Goal: Task Accomplishment & Management: Complete application form

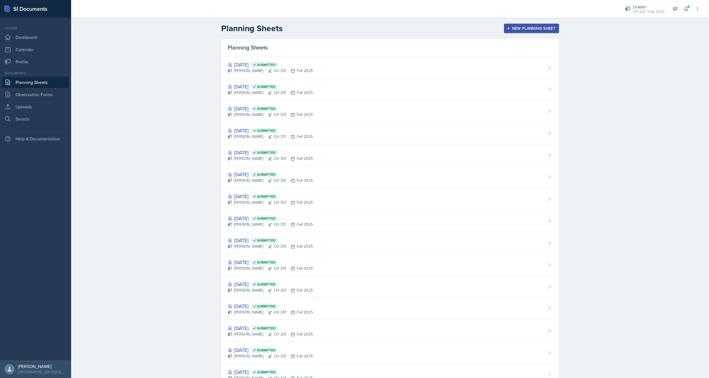
click at [198, 83] on div "Planning Sheets New Planning Sheet Planning Sheets [DATE] Submitted [PERSON_NAM…" at bounding box center [390, 252] width 638 height 469
click at [534, 29] on div "New Planning Sheet" at bounding box center [532, 28] width 48 height 4
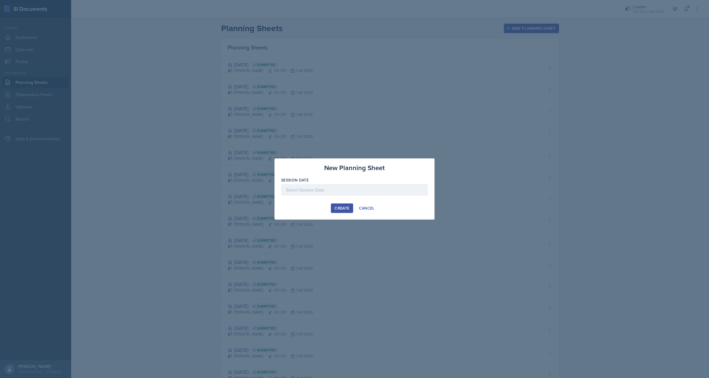
click at [354, 188] on div at bounding box center [354, 190] width 147 height 12
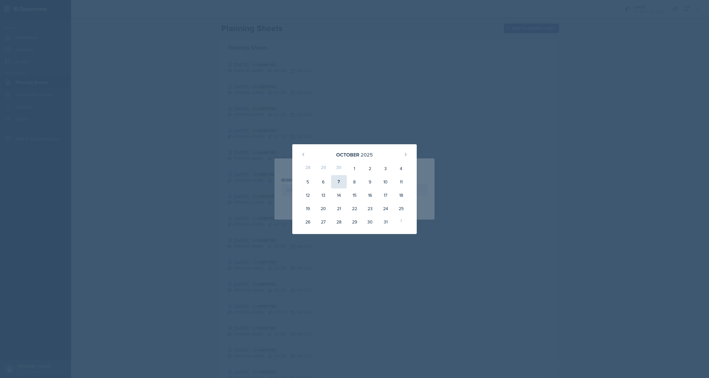
click at [344, 183] on div "7" at bounding box center [339, 181] width 16 height 13
type input "[DATE]"
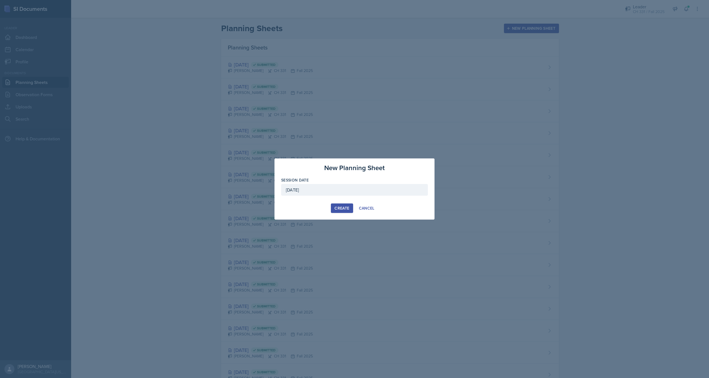
click at [342, 208] on div "Create" at bounding box center [342, 208] width 15 height 4
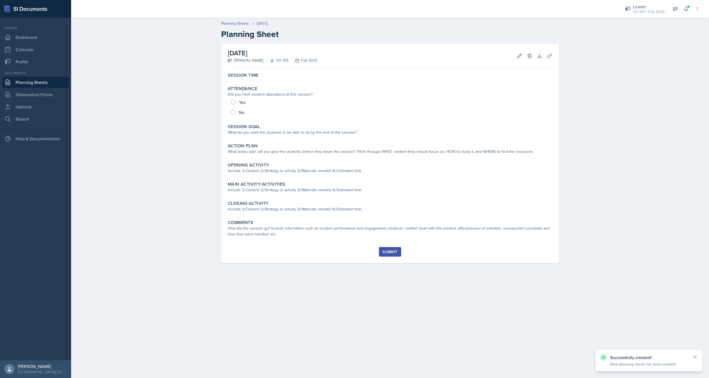
click at [268, 81] on div "Session Time Attendance Did you have student attendance at this session? Yes No…" at bounding box center [390, 158] width 325 height 177
click at [268, 81] on div "Session Time" at bounding box center [390, 75] width 329 height 11
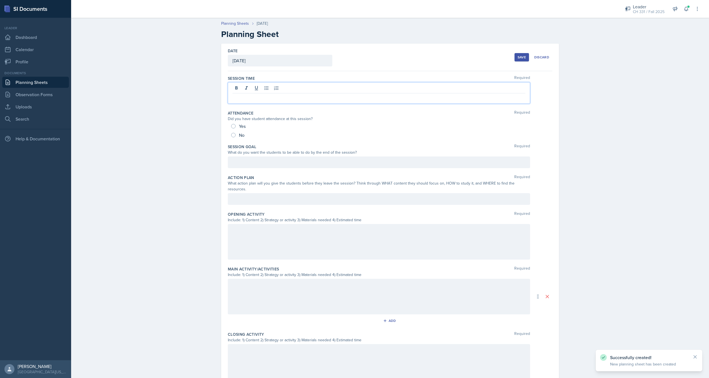
click at [277, 86] on div at bounding box center [379, 92] width 302 height 21
click at [233, 126] on input "Yes" at bounding box center [233, 126] width 4 height 4
radio input "true"
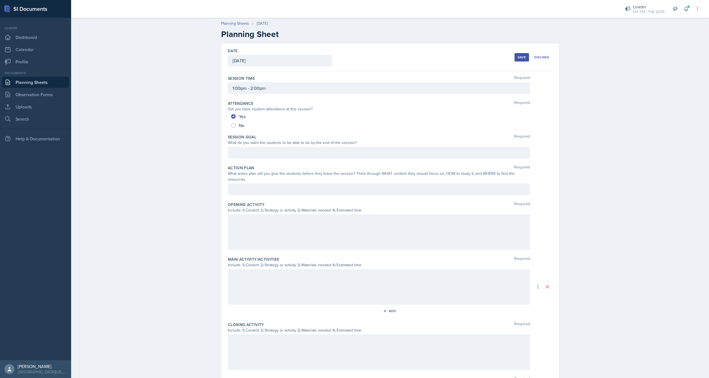
click at [270, 150] on div at bounding box center [379, 153] width 302 height 12
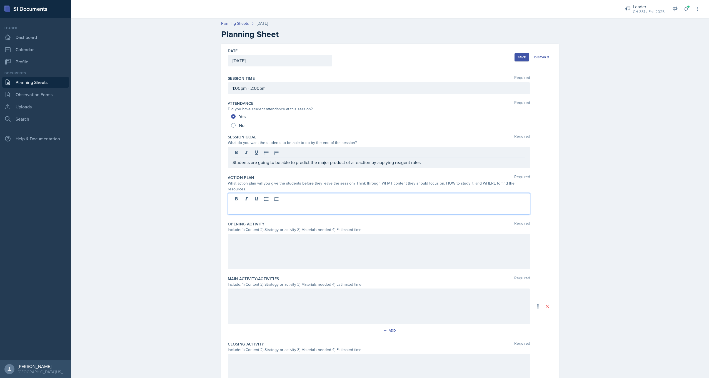
click at [327, 193] on div at bounding box center [379, 203] width 302 height 21
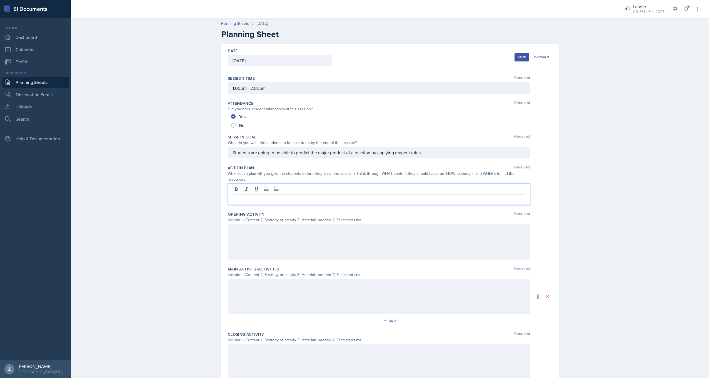
click at [279, 196] on p at bounding box center [379, 199] width 293 height 7
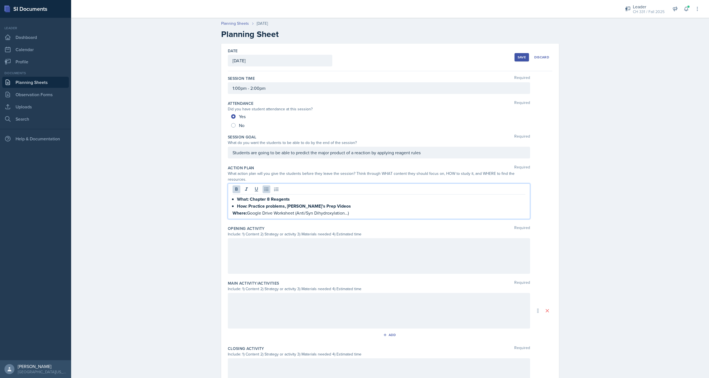
click at [237, 196] on strong "What: Chapter 8 Reagents" at bounding box center [263, 199] width 53 height 6
click at [237, 203] on strong "How: Practice problems, [PERSON_NAME]’s Prep Videos" at bounding box center [294, 206] width 114 height 6
drag, startPoint x: 245, startPoint y: 194, endPoint x: 285, endPoint y: 196, distance: 40.1
click at [285, 196] on p "What: Chapter 8 Reagents" at bounding box center [379, 199] width 293 height 7
click at [237, 186] on icon at bounding box center [237, 189] width 6 height 6
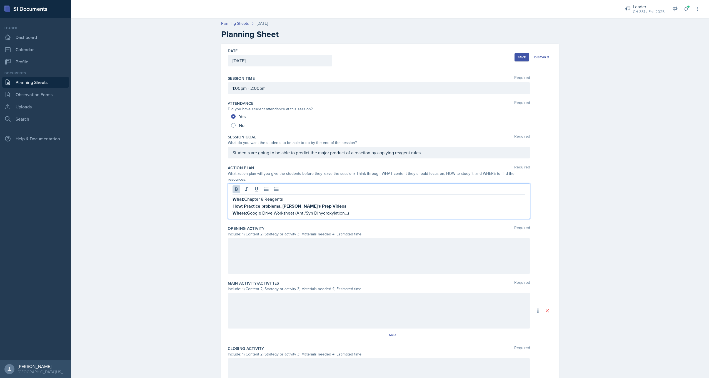
drag, startPoint x: 321, startPoint y: 202, endPoint x: 288, endPoint y: 202, distance: 32.8
click at [320, 203] on p "How: Practice problems, [PERSON_NAME]’s Prep Videos" at bounding box center [379, 206] width 293 height 7
drag, startPoint x: 248, startPoint y: 200, endPoint x: 320, endPoint y: 203, distance: 72.3
click at [320, 203] on p "How: Practice problems, [PERSON_NAME]’s Prep Videos" at bounding box center [379, 206] width 293 height 7
click at [234, 186] on icon at bounding box center [237, 189] width 6 height 6
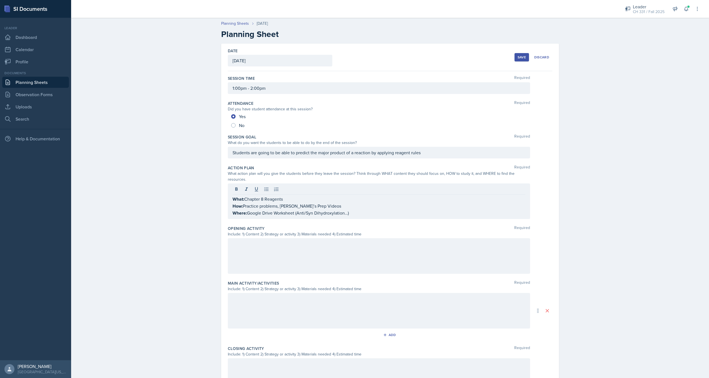
click at [332, 251] on div at bounding box center [379, 256] width 302 height 36
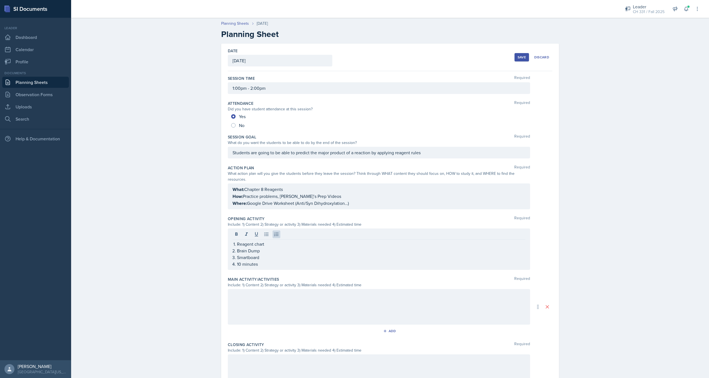
click at [287, 313] on div at bounding box center [379, 307] width 302 height 36
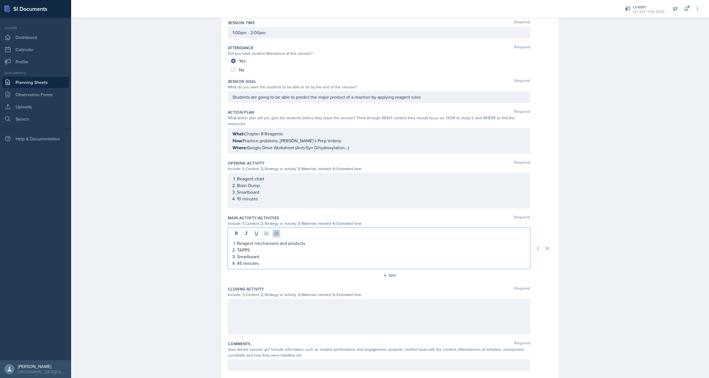
scroll to position [59, 0]
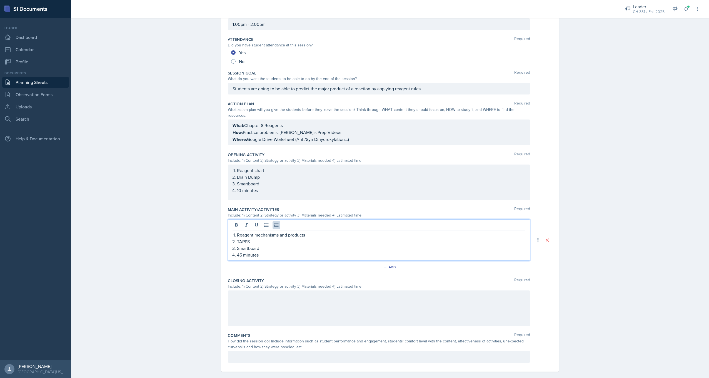
click at [264, 297] on p at bounding box center [379, 296] width 293 height 7
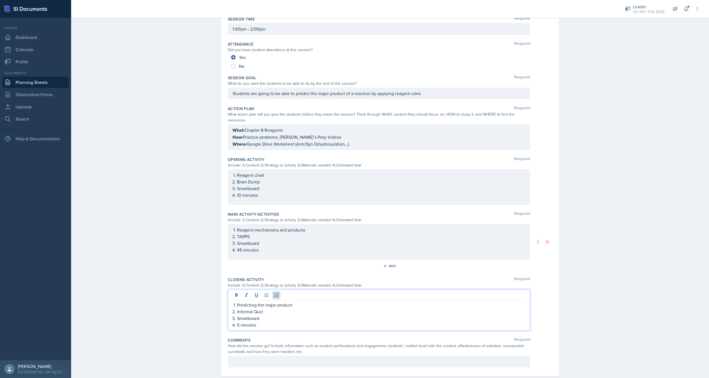
click at [256, 356] on div at bounding box center [379, 362] width 302 height 12
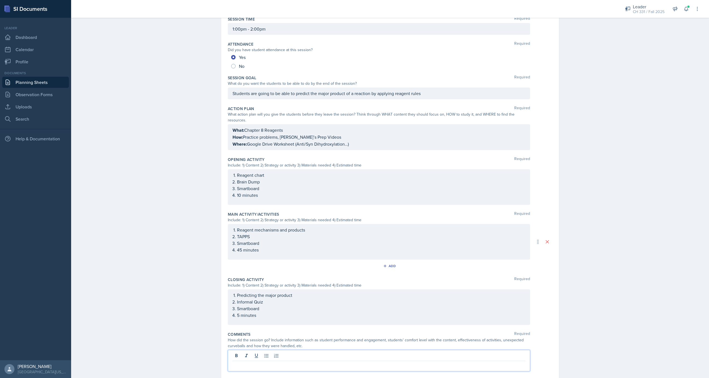
scroll to position [69, 0]
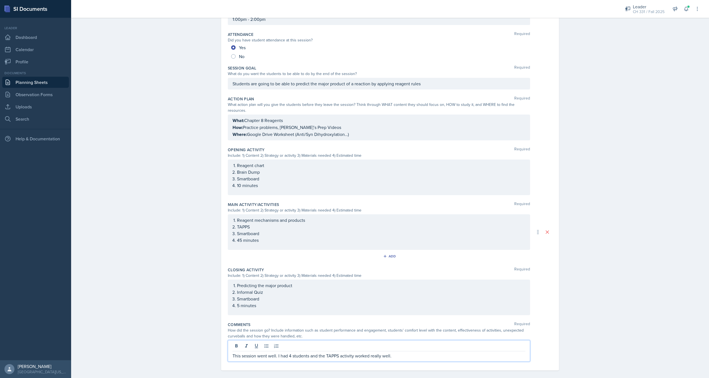
click at [402, 352] on p "This session went well. I had 4 students and the TAPPS activity worked really w…" at bounding box center [379, 355] width 293 height 7
click at [521, 352] on p "This session went well. I had 4 students and the TAPPS activity worked really w…" at bounding box center [379, 355] width 293 height 7
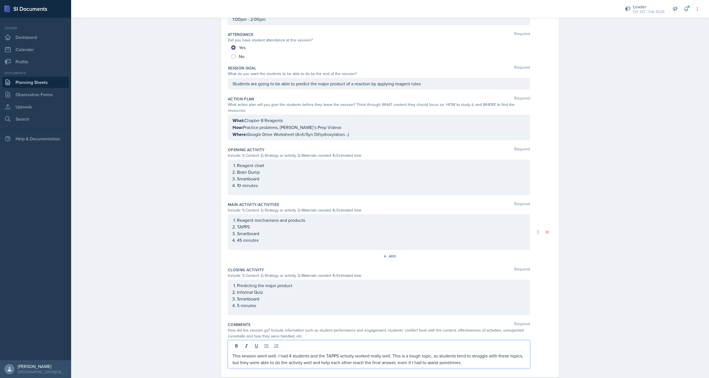
click at [471, 358] on p "This session went well. I had 4 students and the TAPPS activity worked really w…" at bounding box center [379, 358] width 293 height 13
click at [566, 311] on div "Date [DATE] [DATE] 28 29 30 1 2 3 4 5 6 7 8 9 10 11 12 13 14 15 16 17 18 19 20 …" at bounding box center [390, 186] width 356 height 422
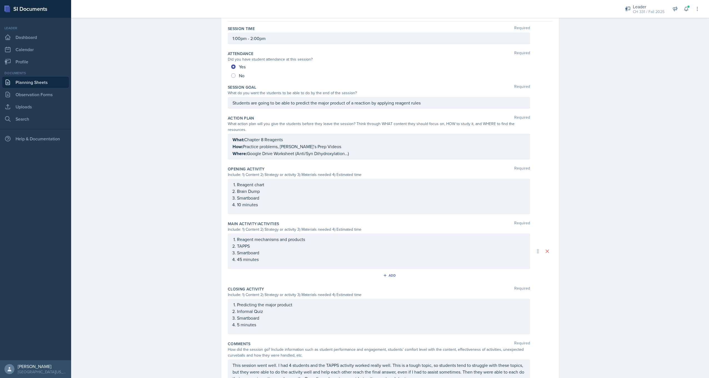
scroll to position [0, 0]
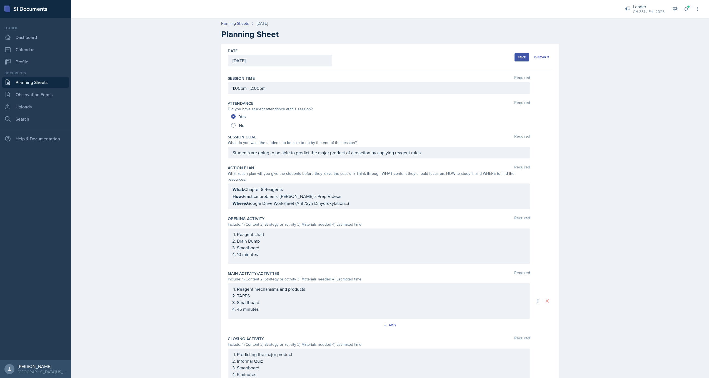
click at [521, 54] on button "Save" at bounding box center [522, 57] width 14 height 8
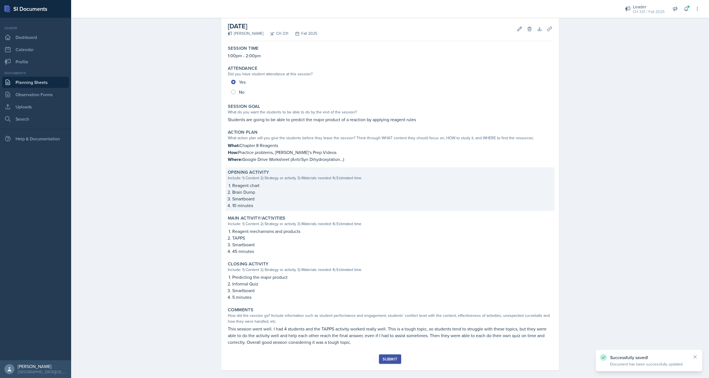
scroll to position [33, 0]
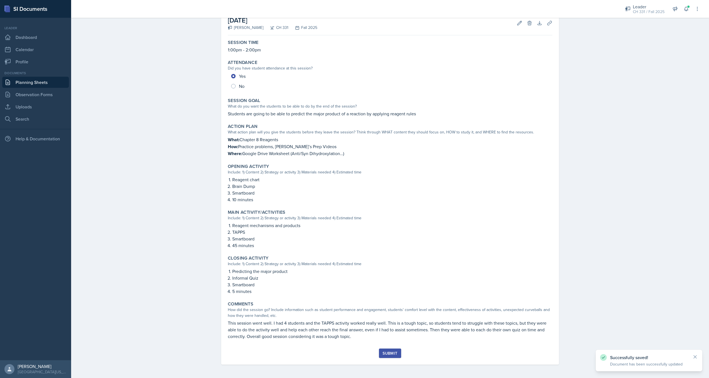
click at [386, 352] on div "Submit" at bounding box center [390, 353] width 15 height 4
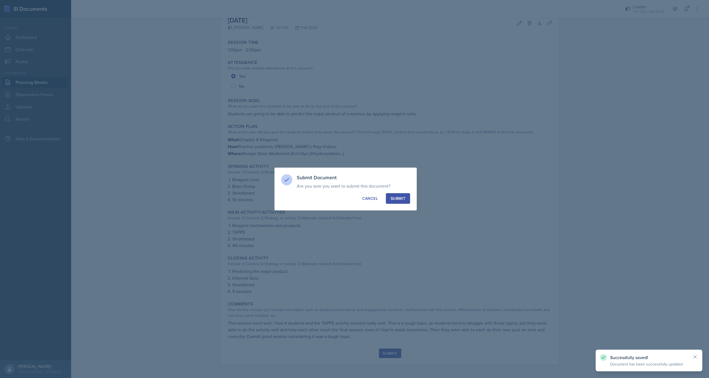
click at [400, 196] on div "Submit" at bounding box center [398, 199] width 15 height 6
radio input "true"
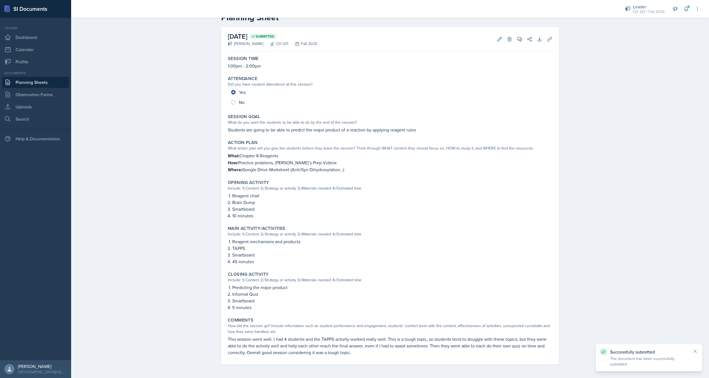
click at [41, 83] on link "Planning Sheets" at bounding box center [35, 82] width 67 height 11
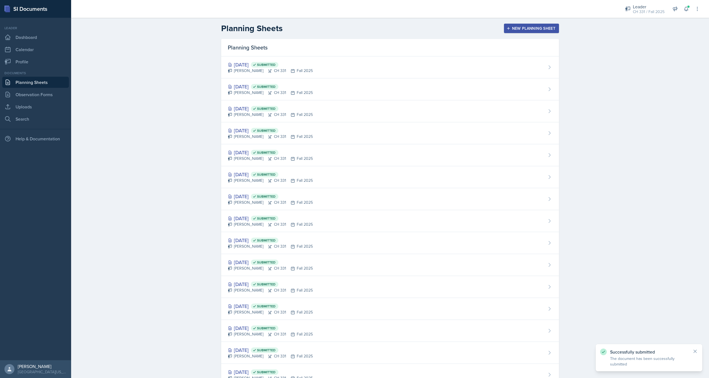
click at [508, 30] on div "New Planning Sheet" at bounding box center [532, 28] width 48 height 4
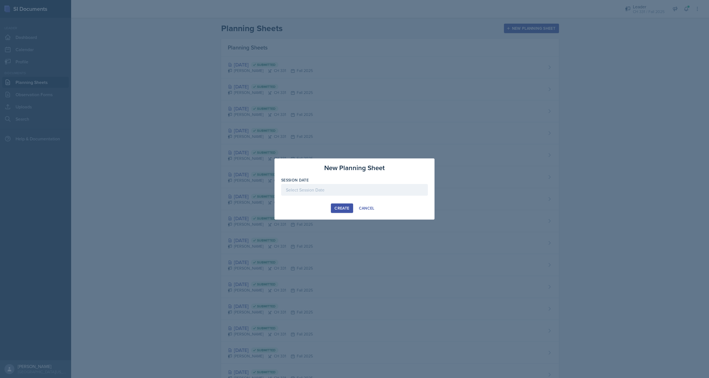
click at [344, 195] on div at bounding box center [354, 190] width 147 height 12
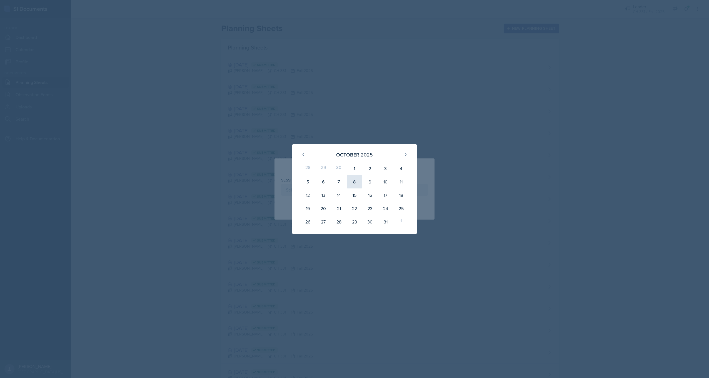
click at [358, 178] on div "8" at bounding box center [355, 181] width 16 height 13
type input "[DATE]"
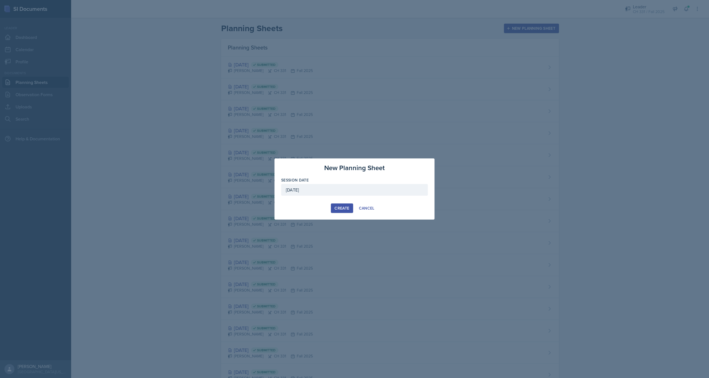
click at [347, 204] on button "Create" at bounding box center [342, 207] width 22 height 9
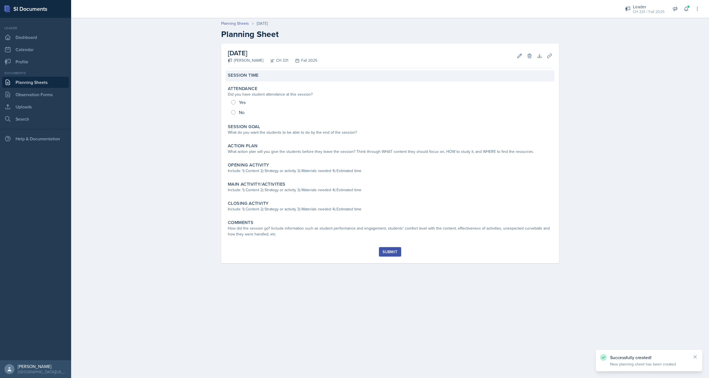
click at [253, 75] on label "Session Time" at bounding box center [243, 76] width 31 height 6
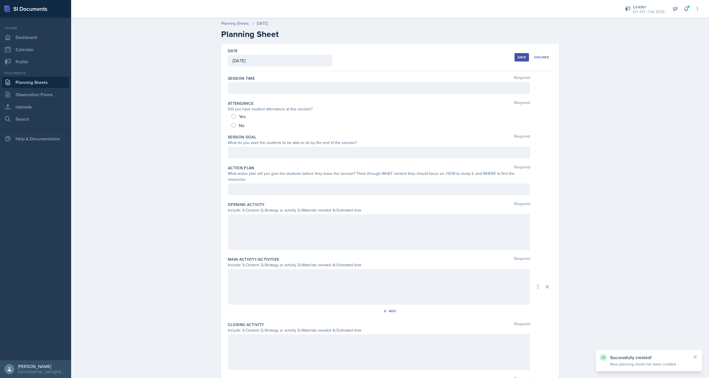
click at [258, 90] on div at bounding box center [379, 88] width 302 height 12
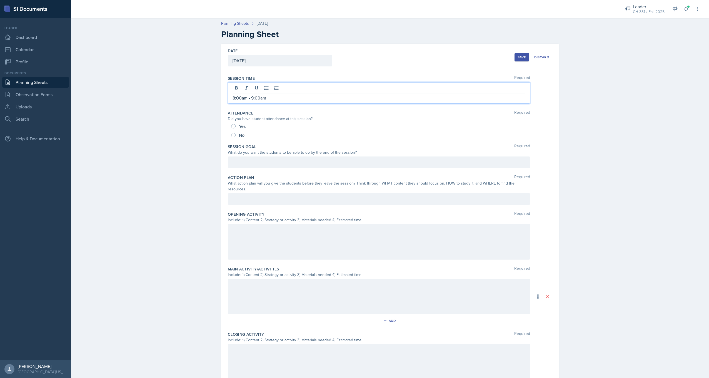
click at [530, 120] on div "Did you have student attendance at this session?" at bounding box center [390, 119] width 325 height 6
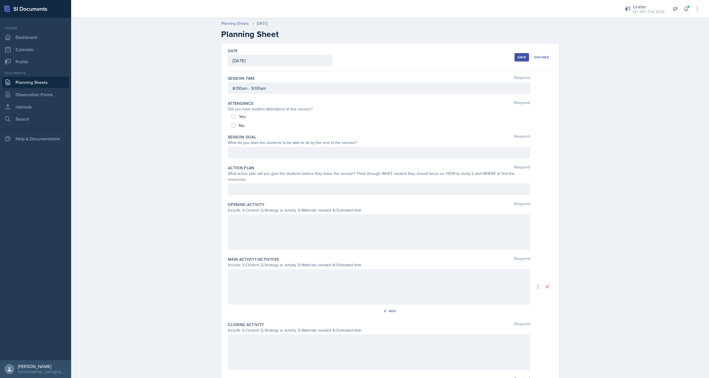
click at [257, 146] on div "Session Goal Required What do you want the students to be able to do by the end…" at bounding box center [390, 147] width 325 height 31
click at [258, 151] on div at bounding box center [379, 153] width 302 height 12
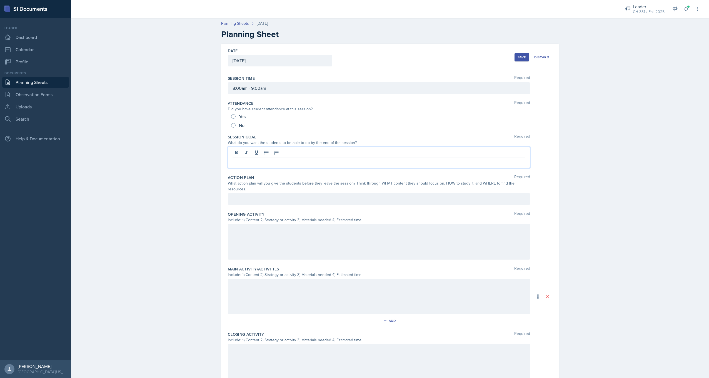
click at [257, 163] on p at bounding box center [379, 162] width 293 height 7
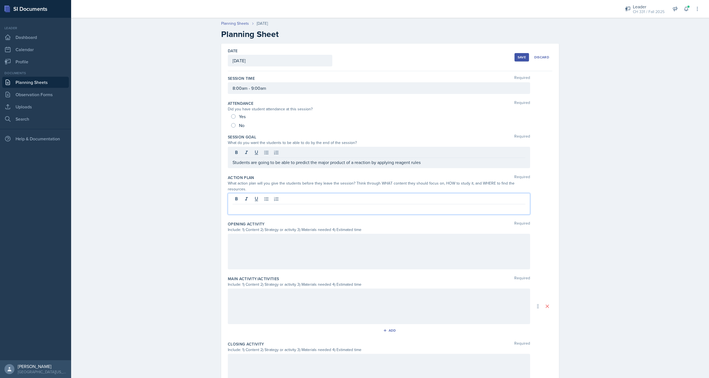
click at [309, 195] on div at bounding box center [379, 203] width 302 height 21
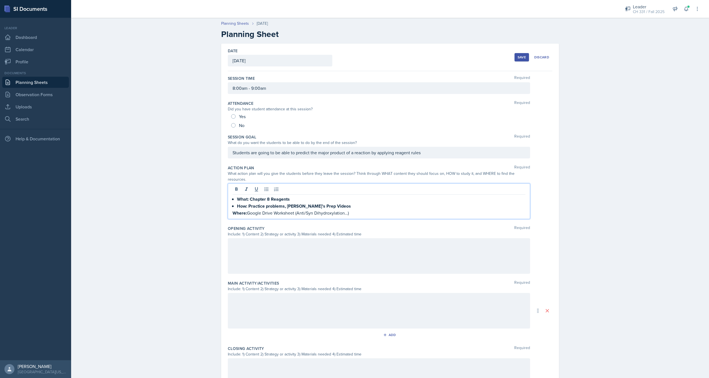
click at [237, 196] on strong "What: Chapter 8 Reagents" at bounding box center [263, 199] width 53 height 6
click at [237, 203] on strong "How: Practice problems, [PERSON_NAME]’s Prep Videos" at bounding box center [294, 206] width 114 height 6
drag, startPoint x: 245, startPoint y: 193, endPoint x: 287, endPoint y: 193, distance: 42.5
click at [287, 196] on p "What: Chapter 8 Reagents" at bounding box center [379, 199] width 293 height 7
click at [234, 186] on icon at bounding box center [237, 189] width 6 height 6
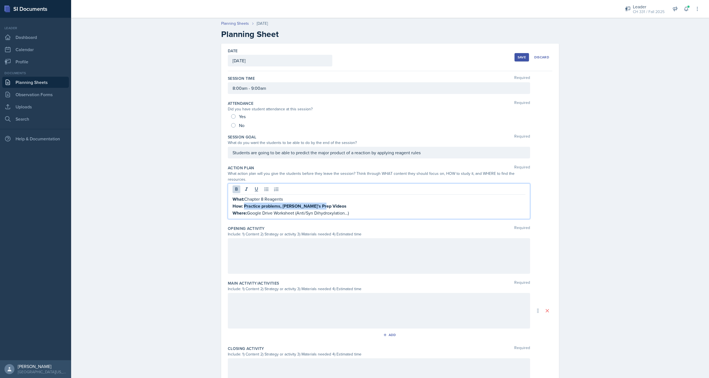
drag, startPoint x: 243, startPoint y: 200, endPoint x: 320, endPoint y: 201, distance: 77.5
click at [320, 203] on p "How: Practice problems, [PERSON_NAME]’s Prep Videos" at bounding box center [379, 206] width 293 height 7
click at [233, 185] on button at bounding box center [237, 189] width 8 height 8
click at [351, 210] on p "Where: Google Drive Worksheet (Anti/Syn Dihydroxylation…)" at bounding box center [379, 213] width 293 height 7
click at [365, 214] on div "Action Plan Required What action plan will you give the students before they le…" at bounding box center [390, 193] width 325 height 61
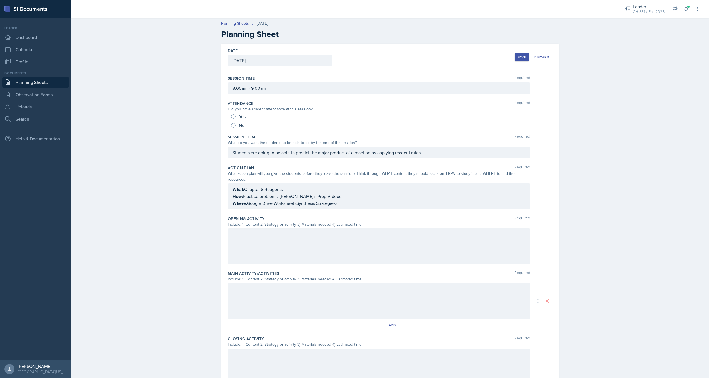
click at [252, 236] on div at bounding box center [379, 246] width 302 height 36
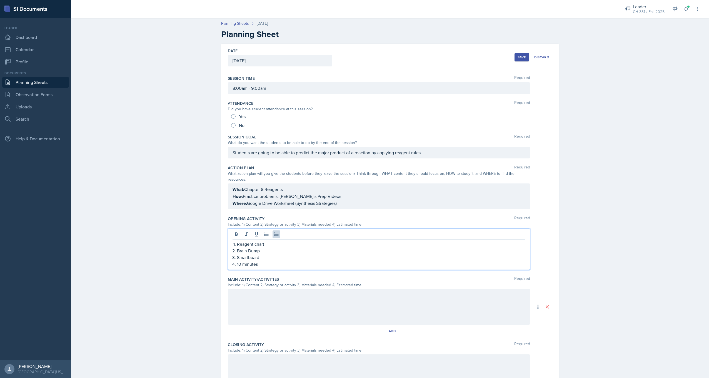
click at [273, 292] on div at bounding box center [379, 307] width 302 height 36
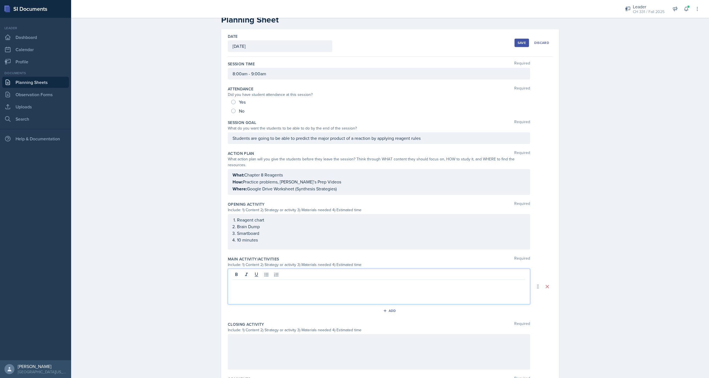
scroll to position [56, 0]
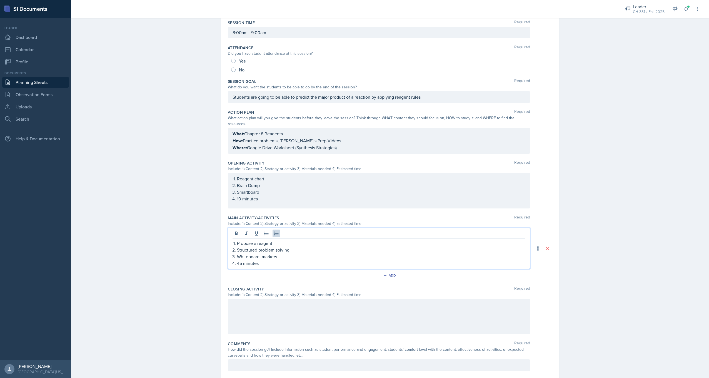
click at [265, 303] on div at bounding box center [379, 317] width 302 height 36
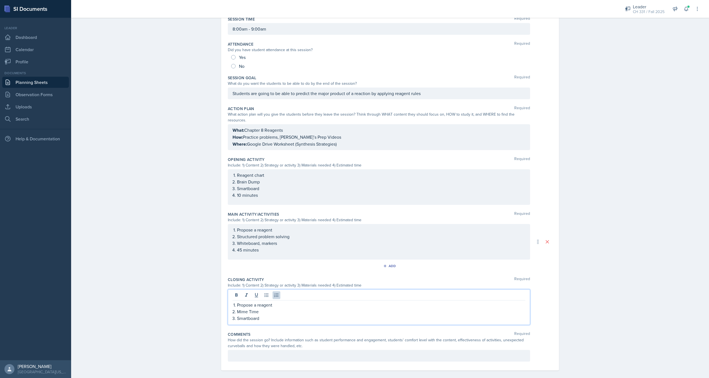
scroll to position [65, 0]
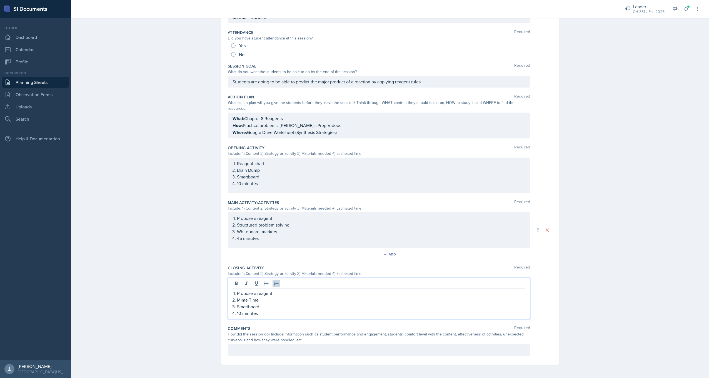
click at [240, 238] on ol "Propose a reagent Structured problem solving Whiteboard, markers 45 minutes" at bounding box center [381, 228] width 288 height 27
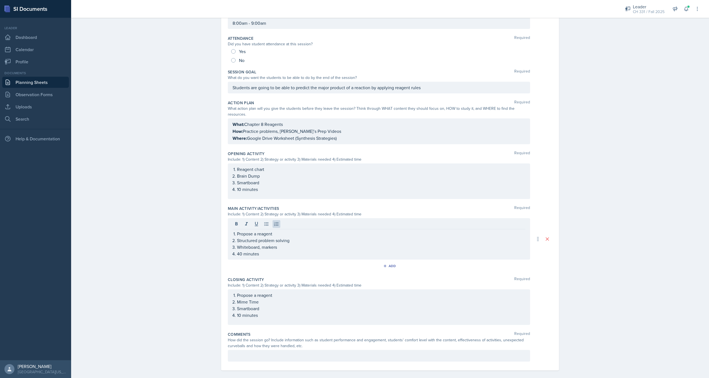
click at [223, 255] on div "Date [DATE] [DATE] 28 29 30 1 2 3 4 5 6 7 8 9 10 11 12 13 14 15 16 17 18 19 20 …" at bounding box center [390, 175] width 338 height 392
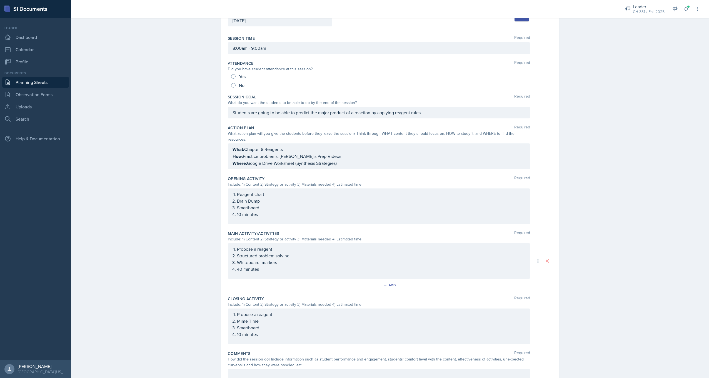
scroll to position [0, 0]
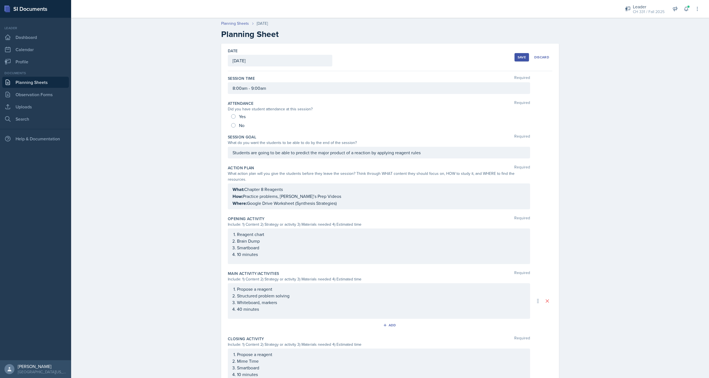
click at [520, 58] on div "Save" at bounding box center [522, 57] width 8 height 4
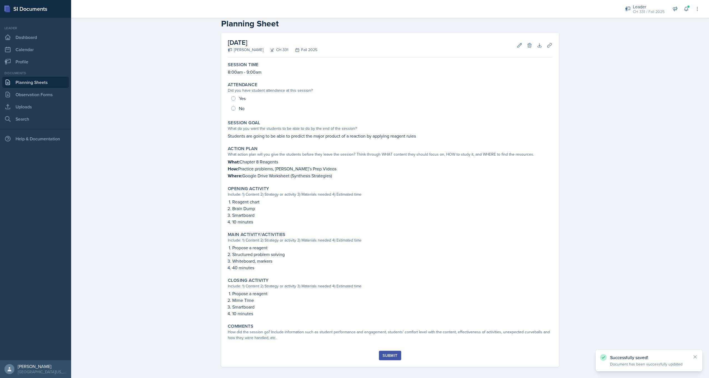
scroll to position [13, 0]
click at [61, 82] on link "Planning Sheets" at bounding box center [35, 82] width 67 height 11
